Goal: Book appointment/travel/reservation

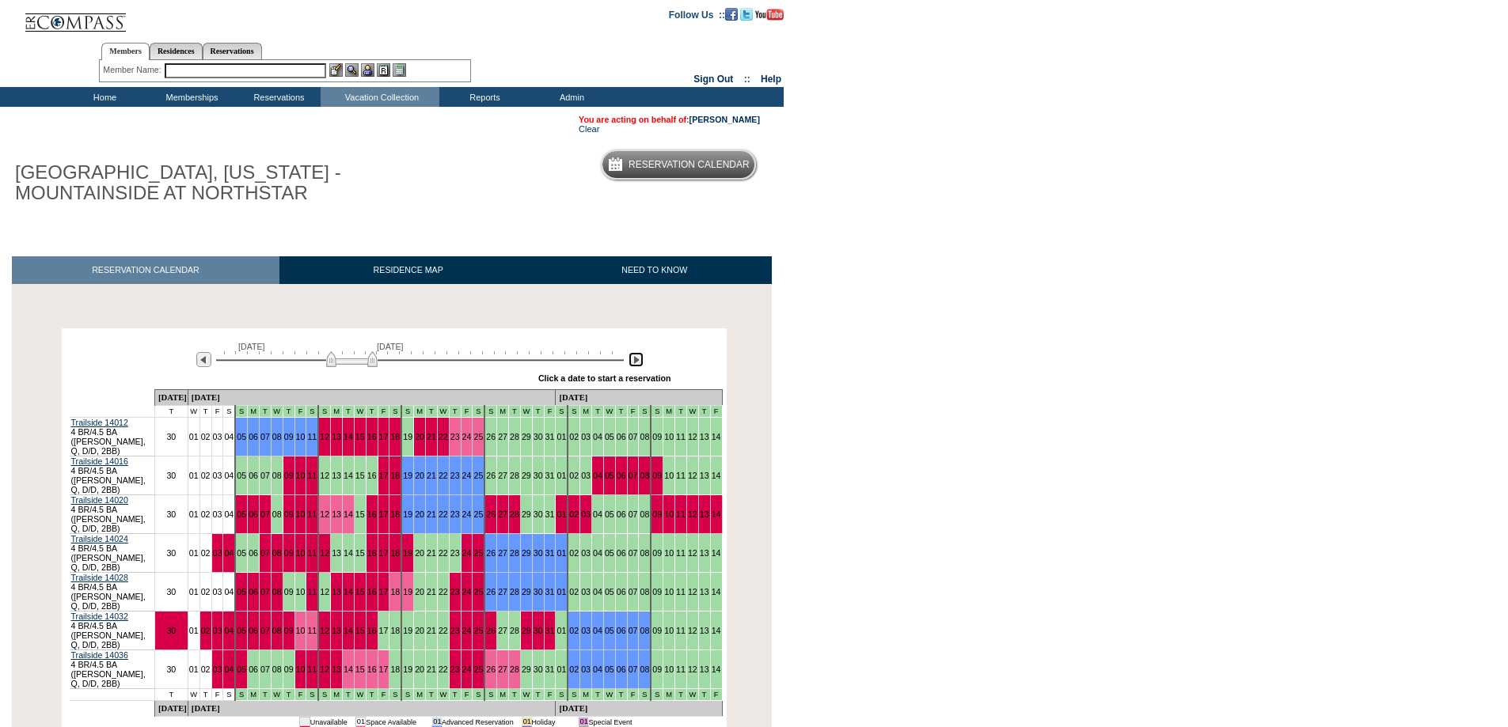
click at [635, 363] on img at bounding box center [635, 359] width 15 height 15
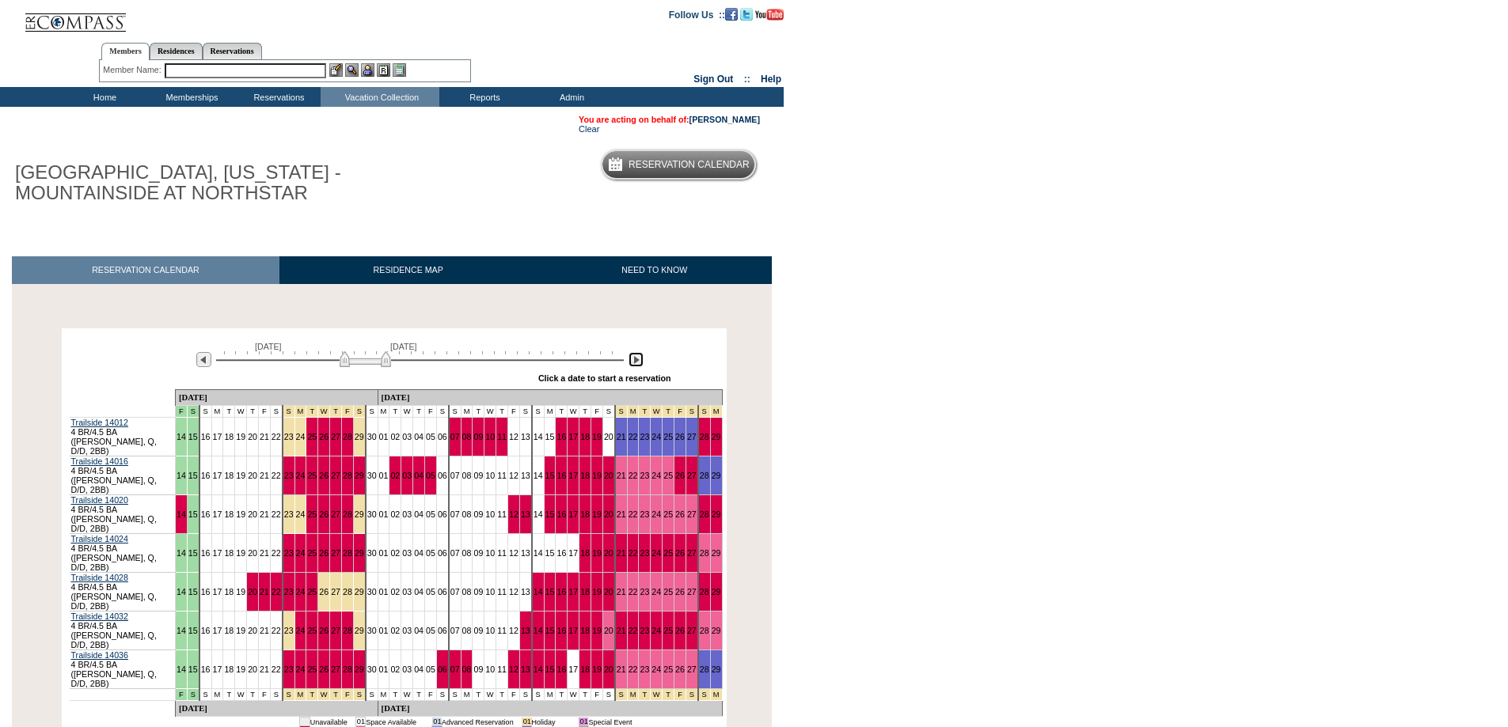
click at [635, 363] on img at bounding box center [635, 359] width 15 height 15
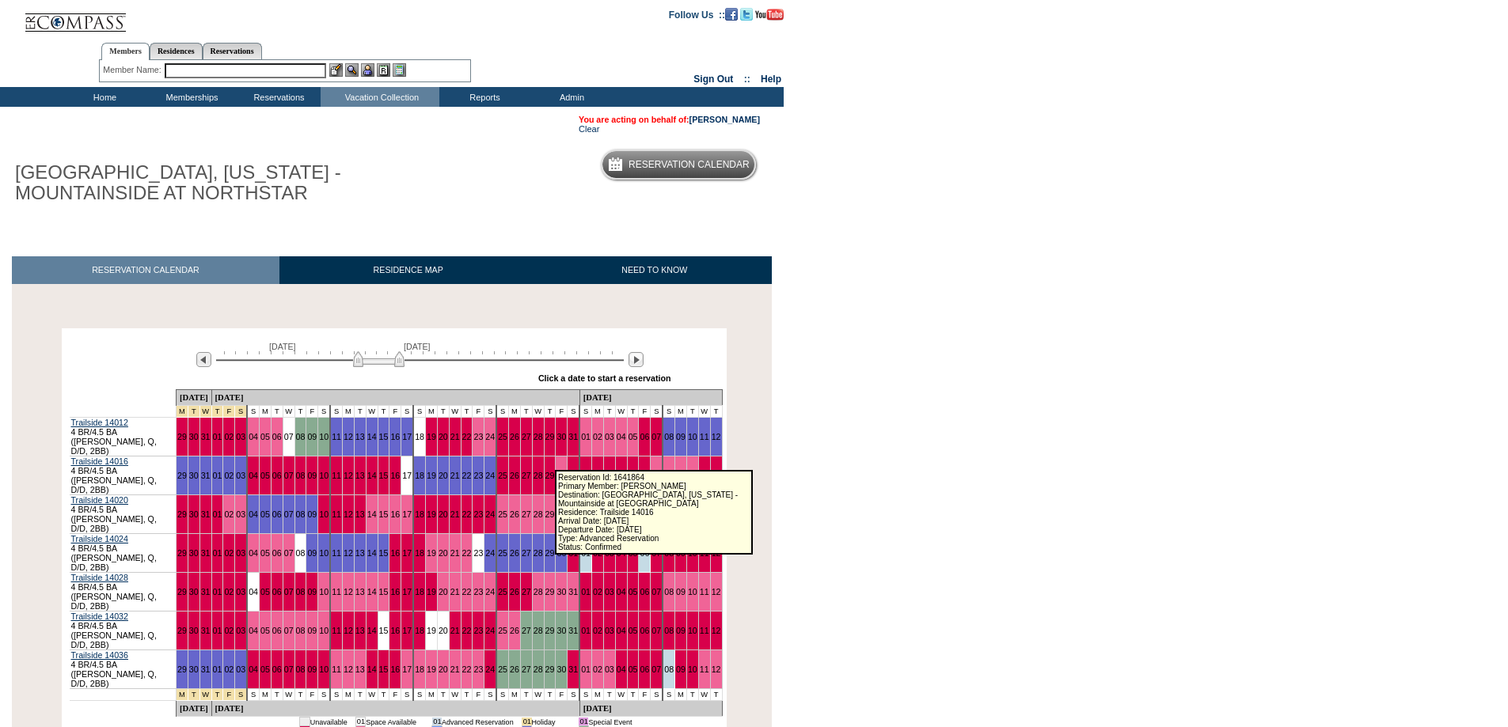
click at [568, 471] on link "31" at bounding box center [572, 475] width 9 height 9
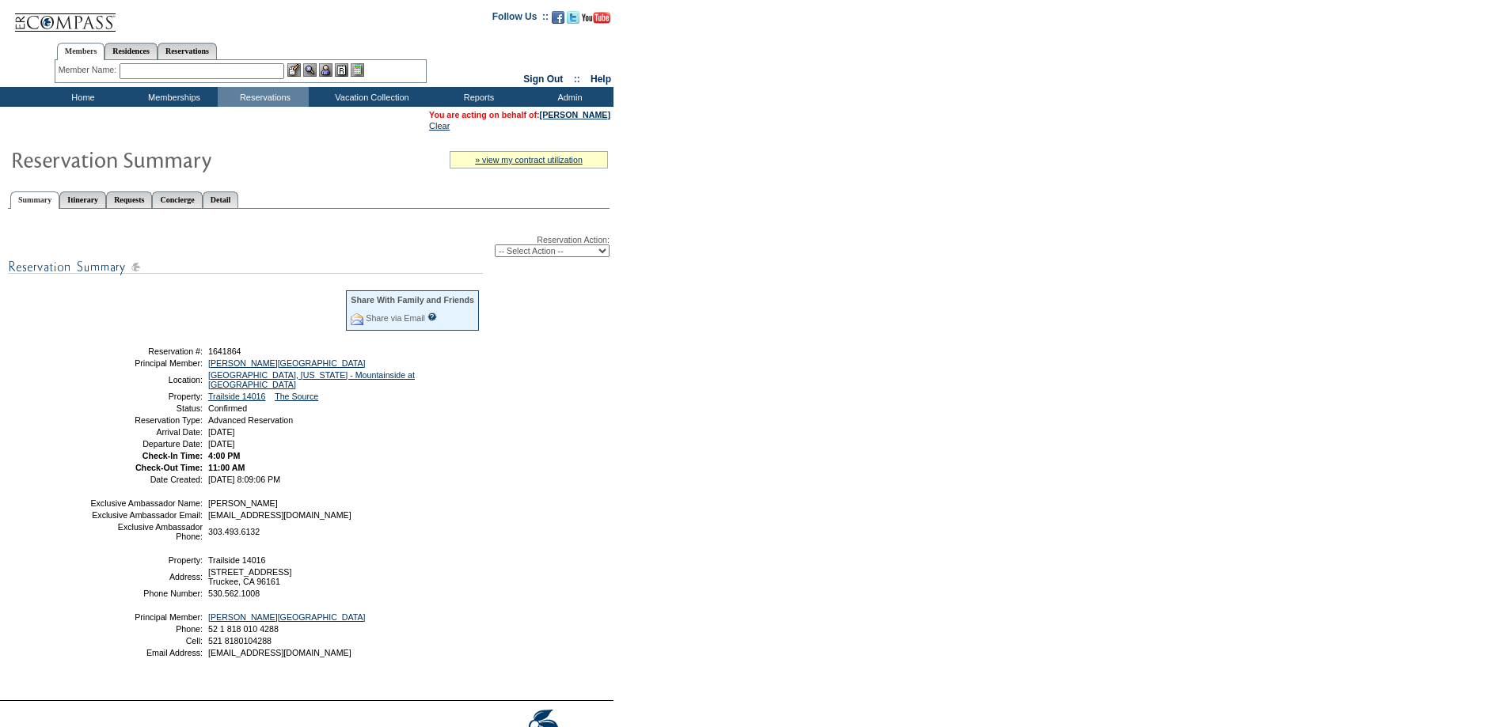
click at [1277, 313] on form "Follow Us ::" at bounding box center [754, 390] width 1508 height 780
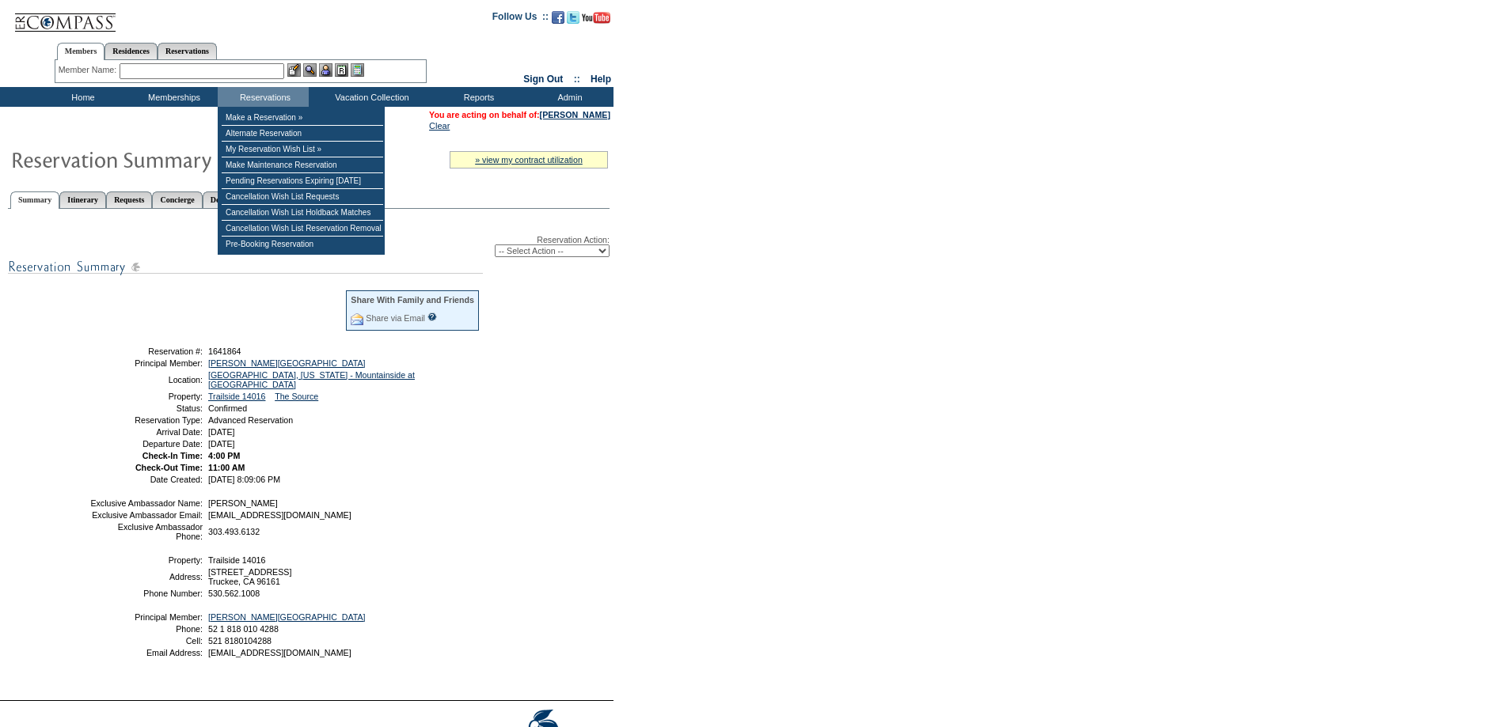
click at [252, 75] on input "text" at bounding box center [201, 71] width 165 height 16
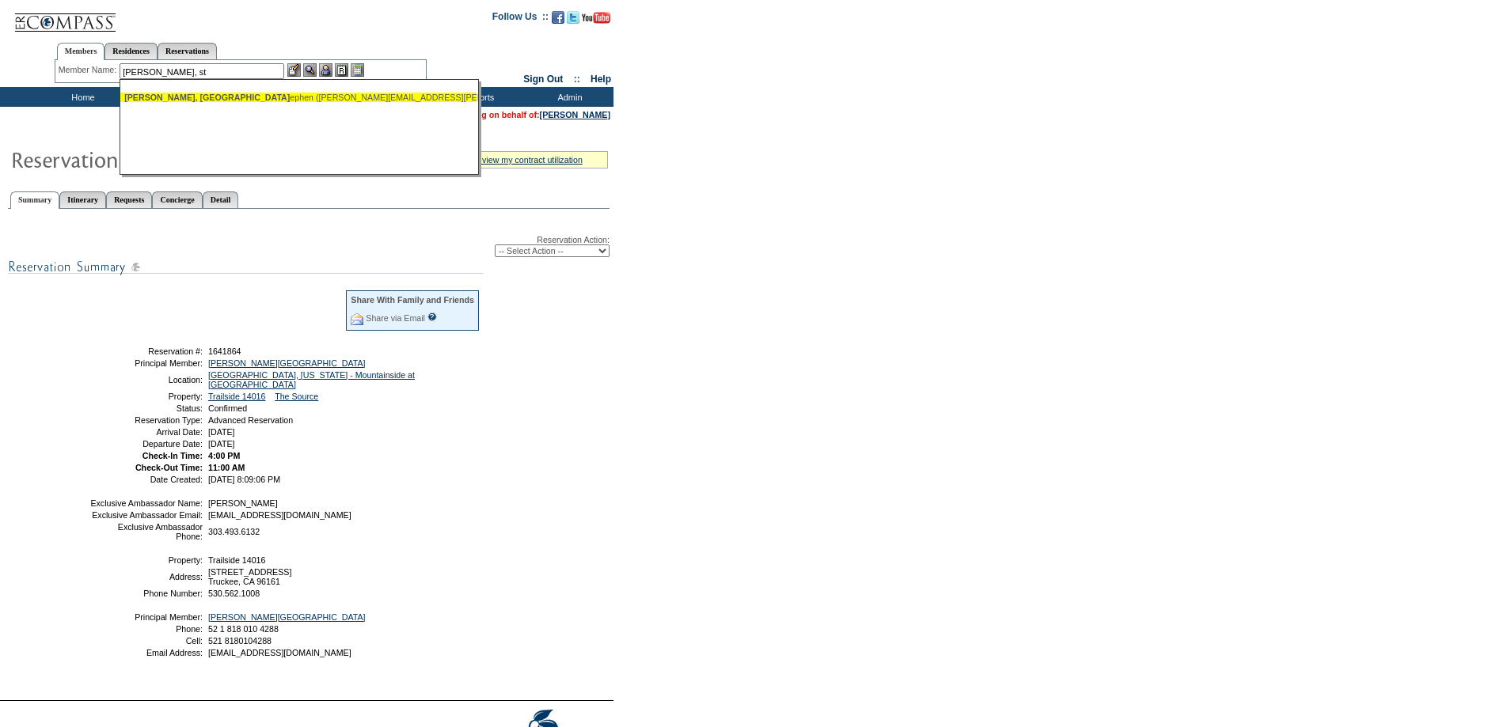
click at [245, 95] on div "[PERSON_NAME], St [PERSON_NAME] ([PERSON_NAME][EMAIL_ADDRESS][PERSON_NAME][DOMA…" at bounding box center [298, 97] width 348 height 9
type input "[PERSON_NAME] ([PERSON_NAME][EMAIL_ADDRESS][PERSON_NAME][DOMAIN_NAME])"
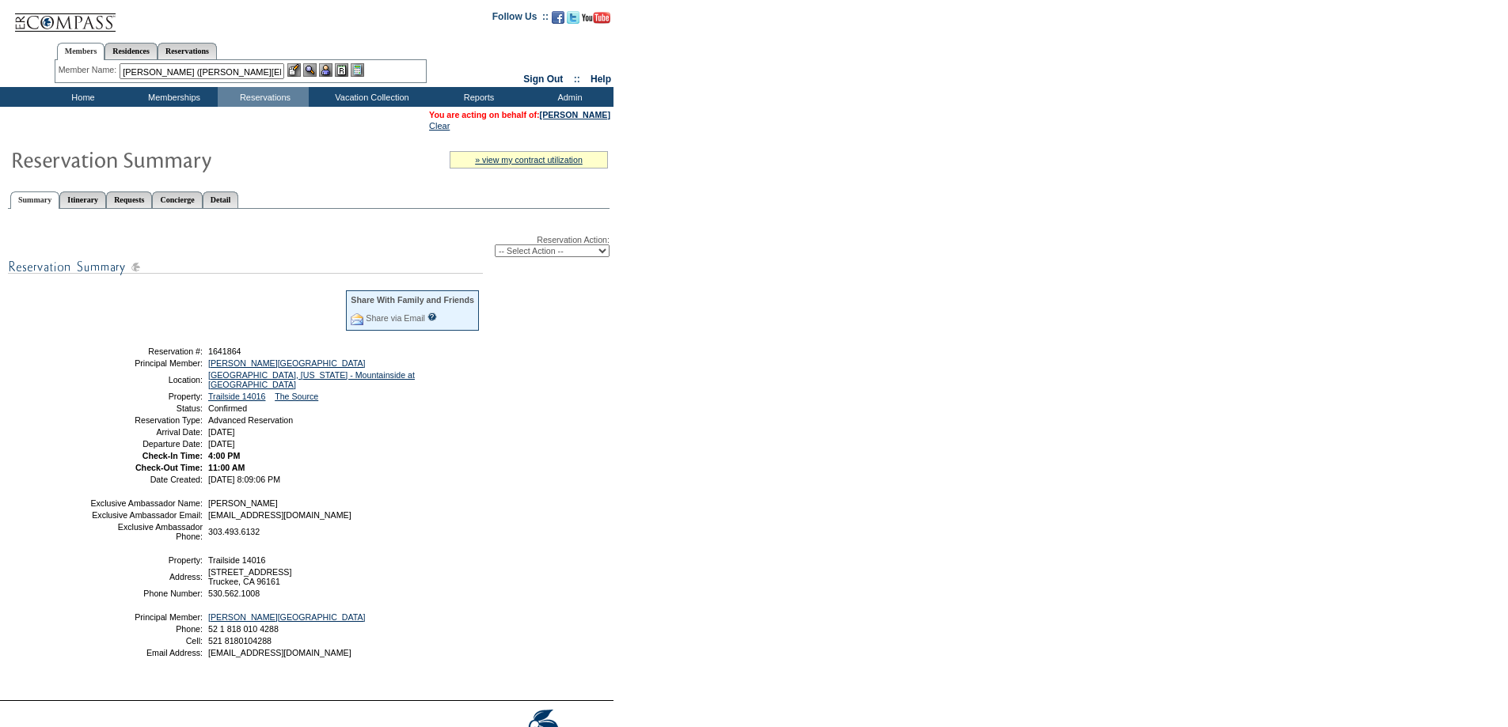
click at [332, 67] on img at bounding box center [325, 69] width 13 height 13
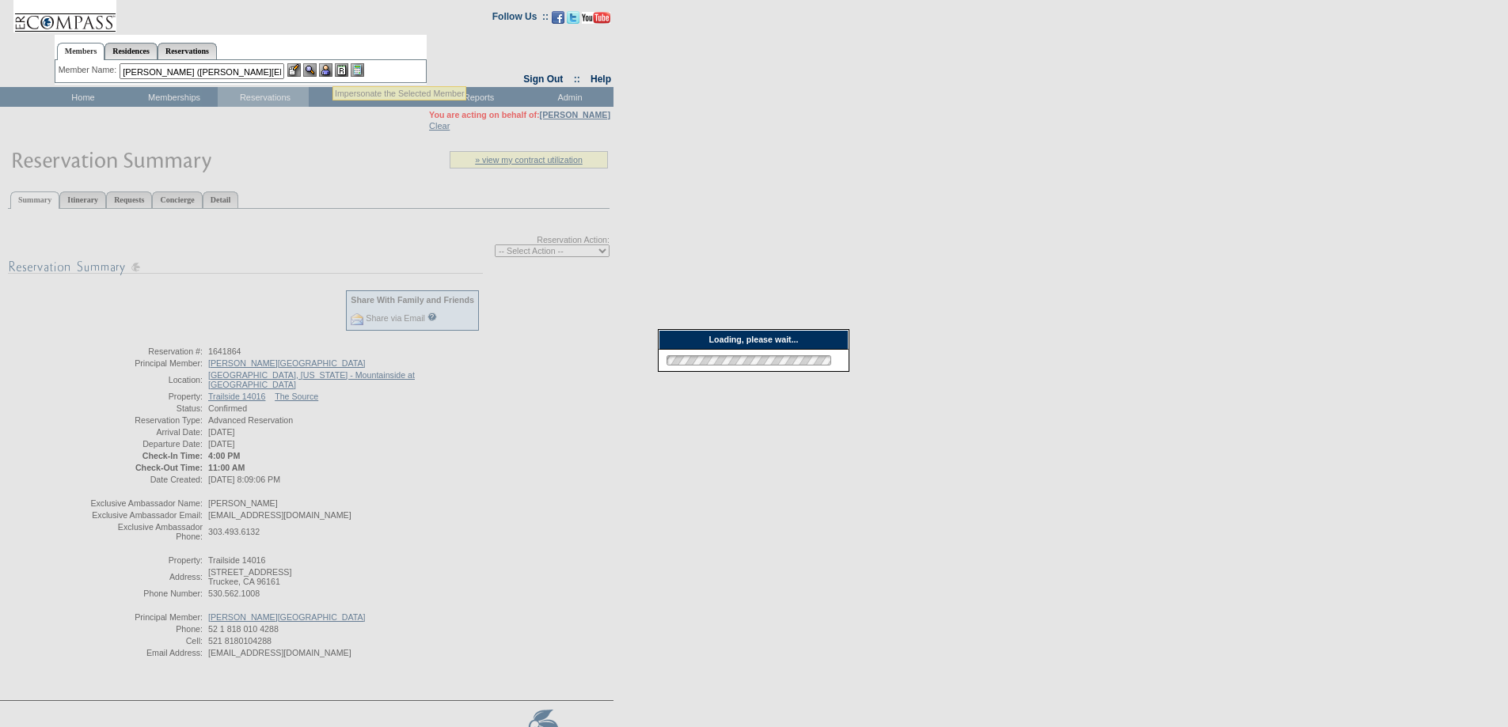
click at [311, 70] on img at bounding box center [309, 69] width 13 height 13
